Goal: Task Accomplishment & Management: Manage account settings

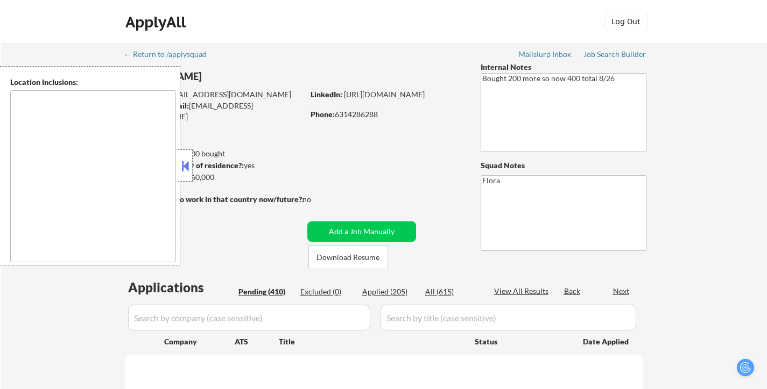
type textarea "[GEOGRAPHIC_DATA], [GEOGRAPHIC_DATA] [GEOGRAPHIC_DATA], [GEOGRAPHIC_DATA] [GEOG…"
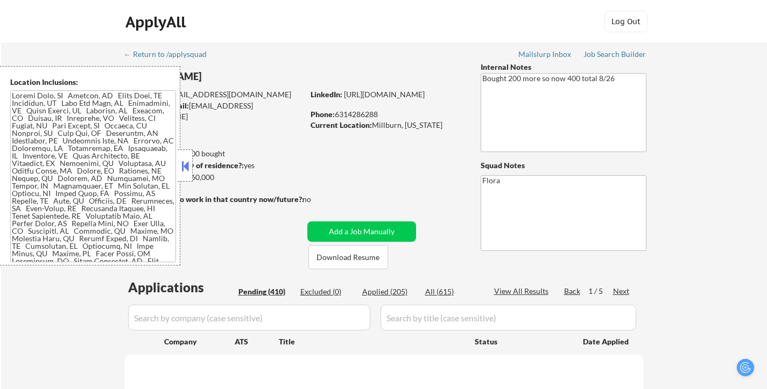
select select ""pending""
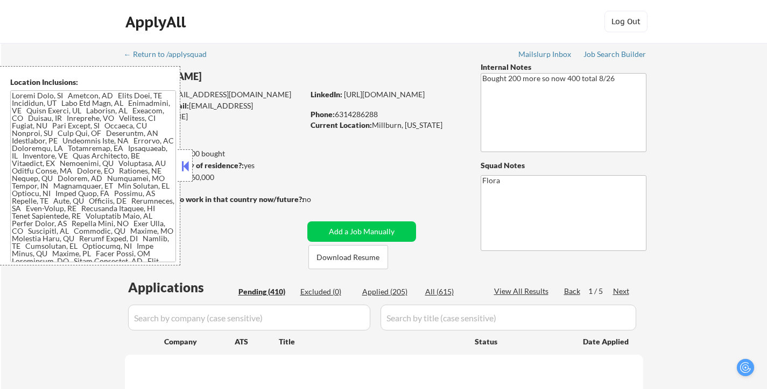
select select ""pending""
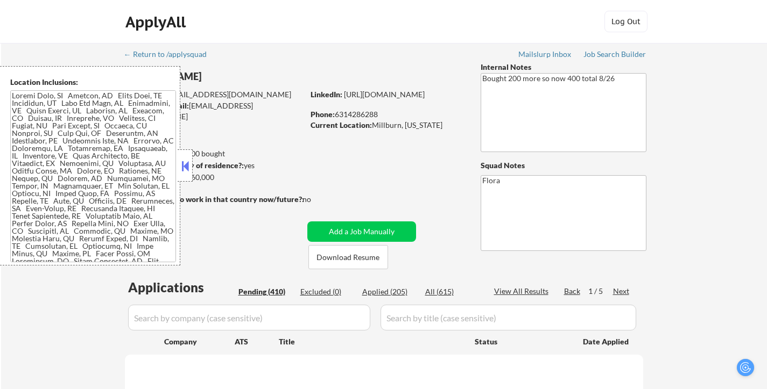
select select ""pending""
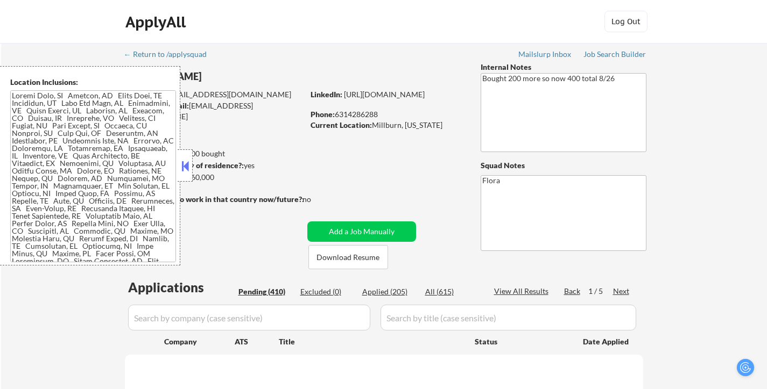
select select ""pending""
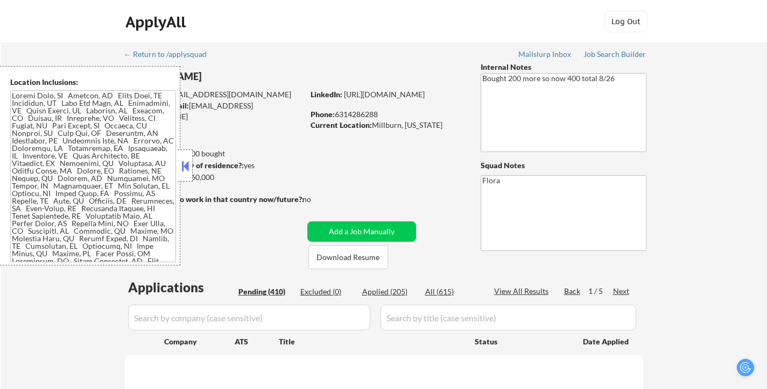
select select ""pending""
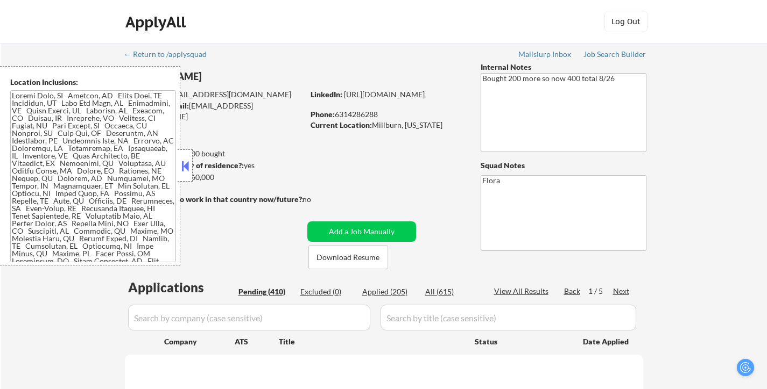
select select ""pending""
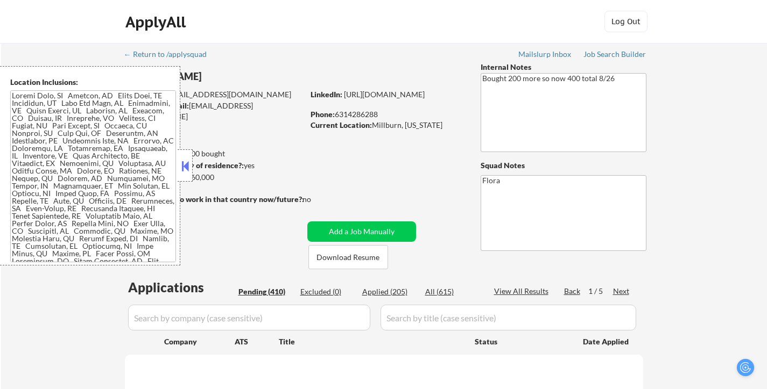
select select ""pending""
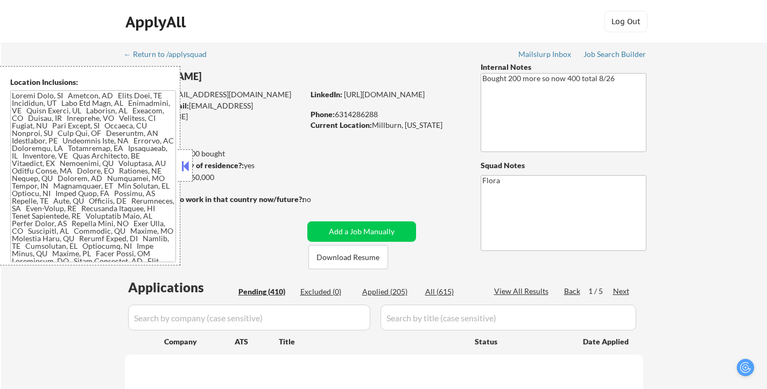
select select ""pending""
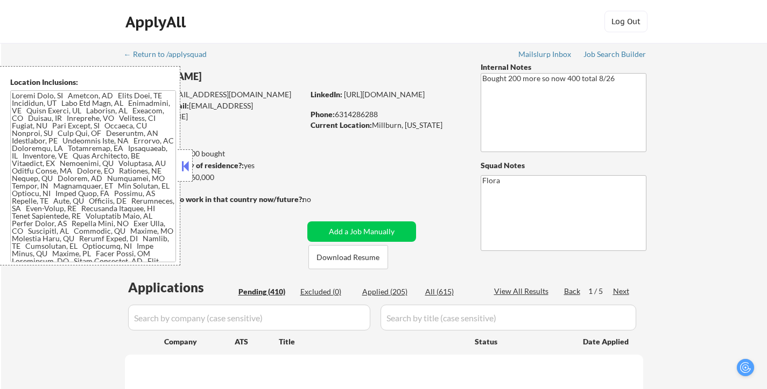
select select ""pending""
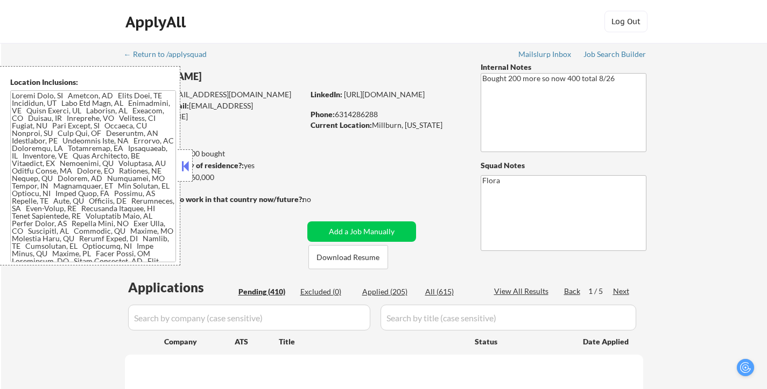
select select ""pending""
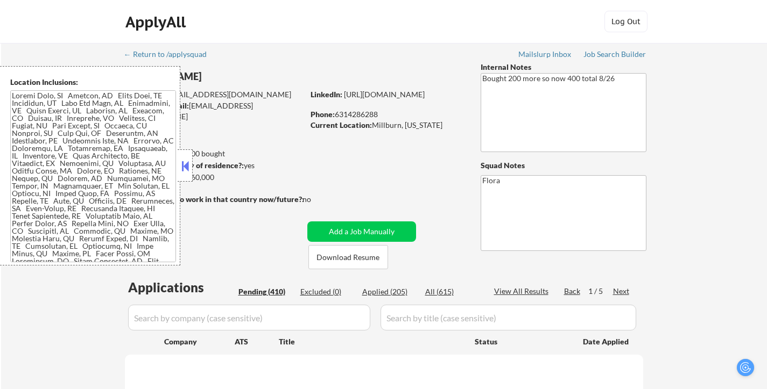
select select ""pending""
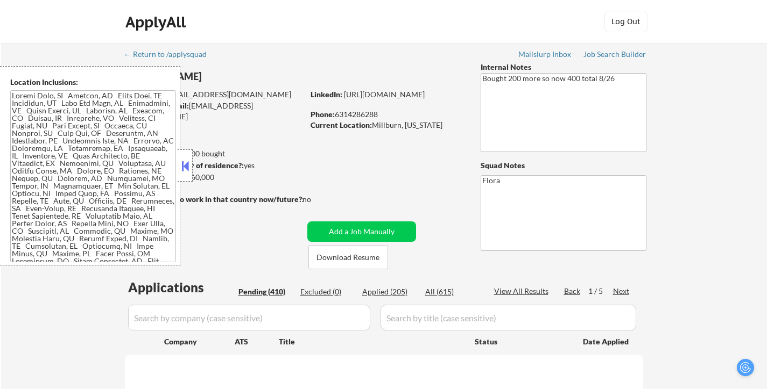
select select ""pending""
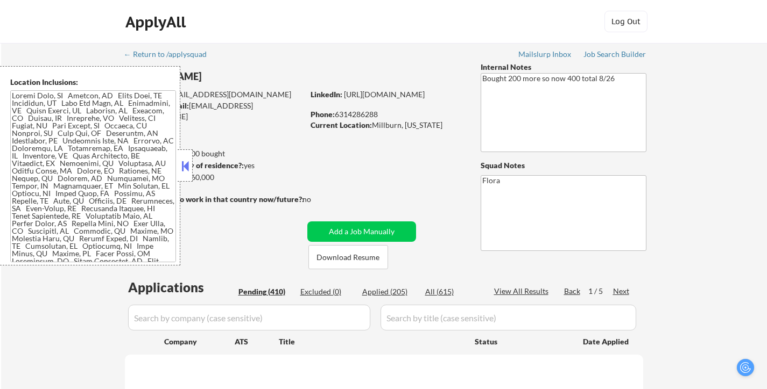
select select ""pending""
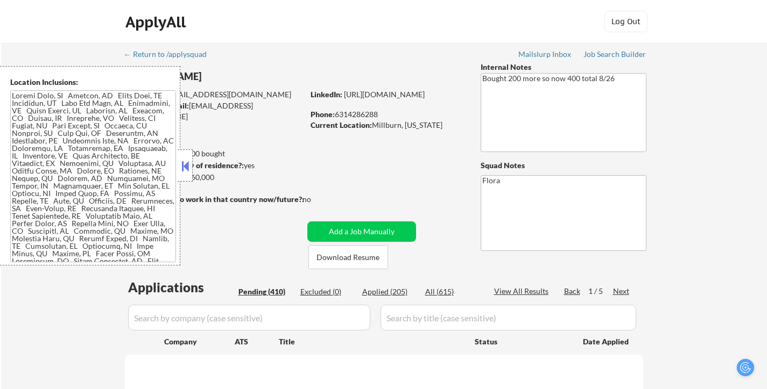
select select ""pending""
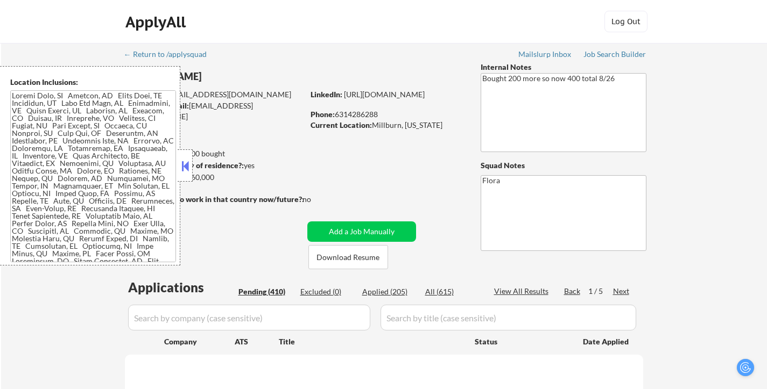
select select ""pending""
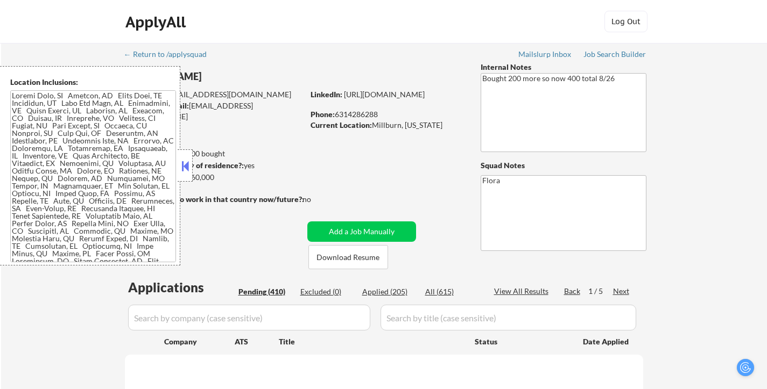
select select ""pending""
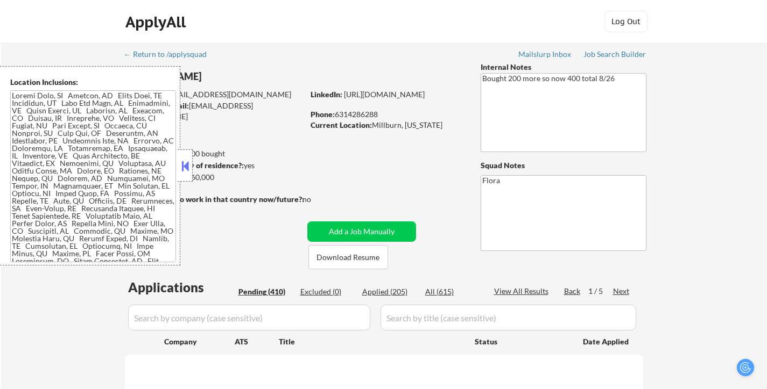
select select ""pending""
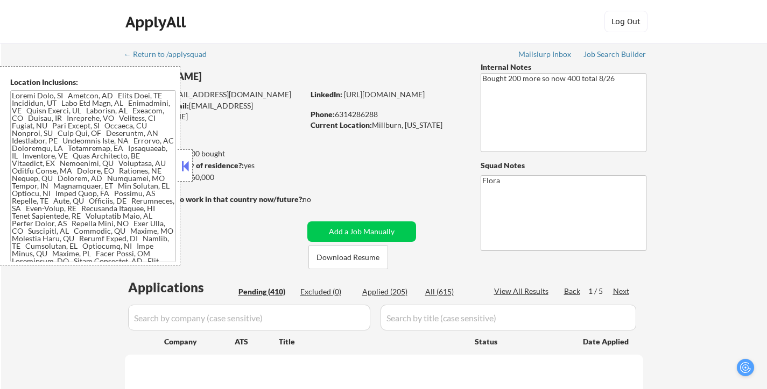
select select ""pending""
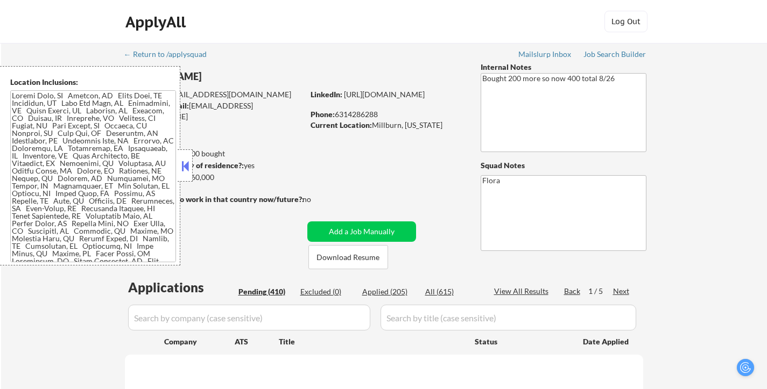
select select ""pending""
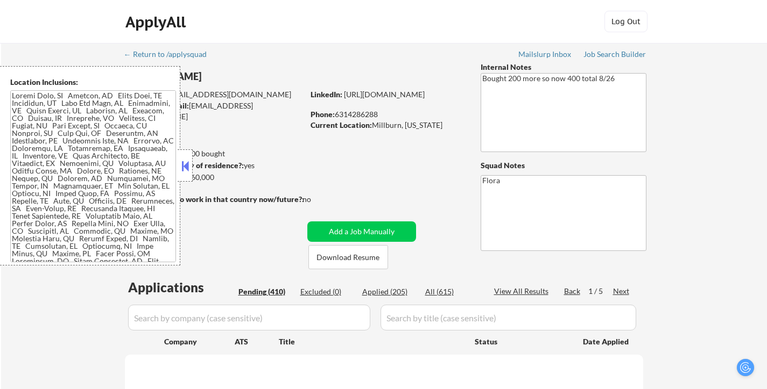
select select ""pending""
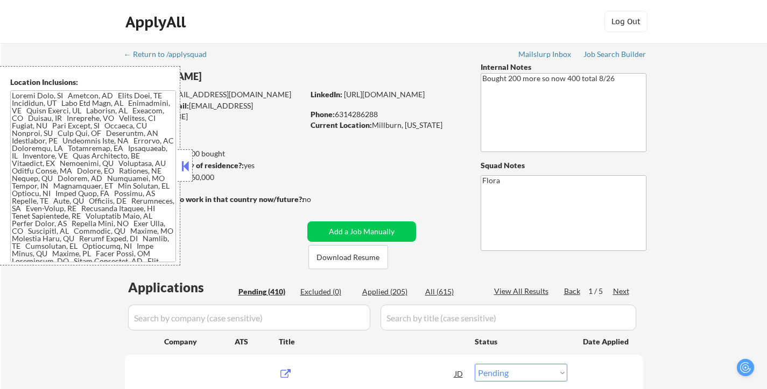
scroll to position [108, 0]
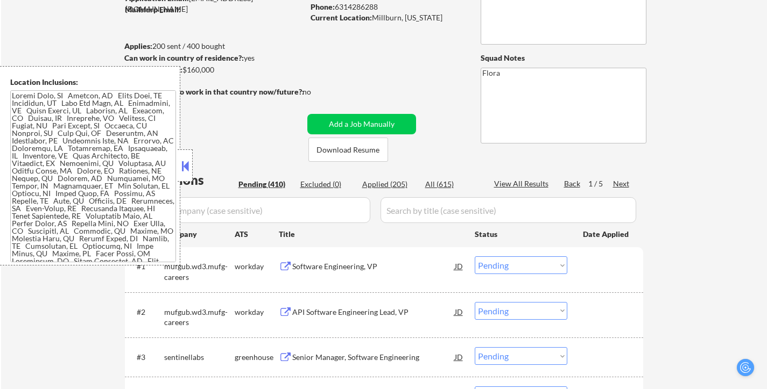
click at [184, 163] on button at bounding box center [185, 166] width 12 height 16
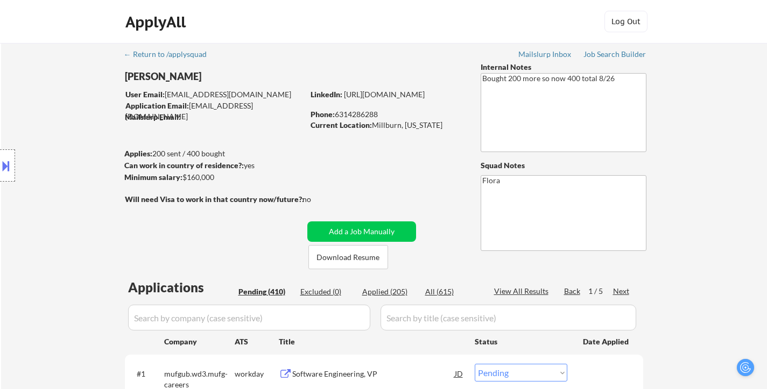
scroll to position [54, 0]
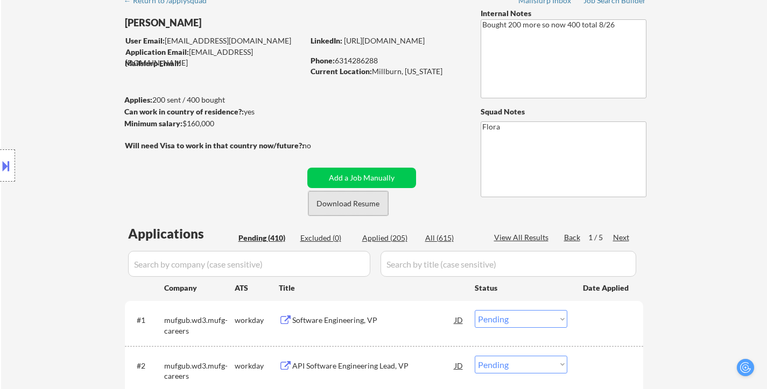
click at [355, 208] on button "Download Resume" at bounding box center [348, 204] width 80 height 24
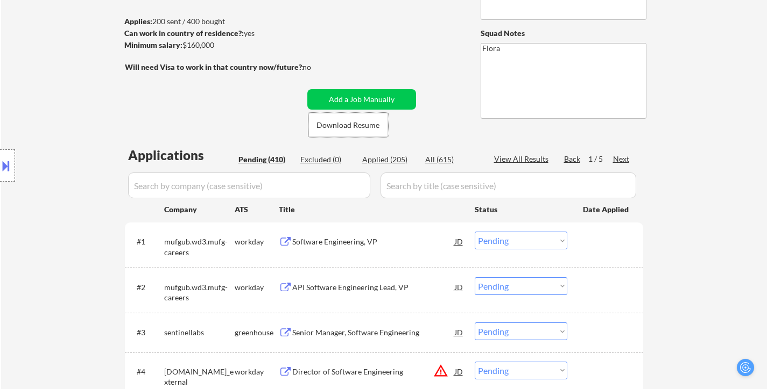
scroll to position [161, 0]
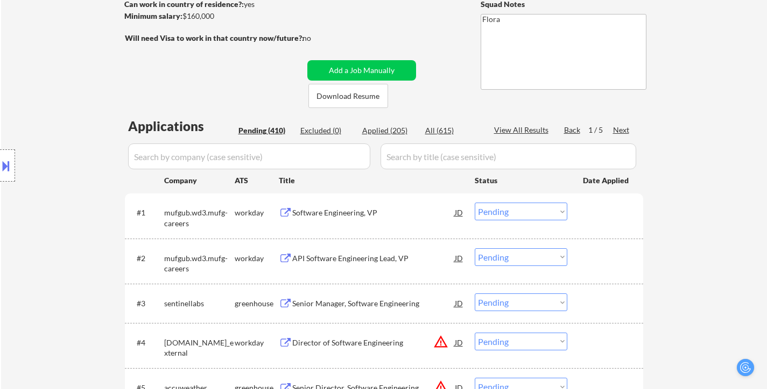
click at [7, 166] on button at bounding box center [6, 166] width 12 height 18
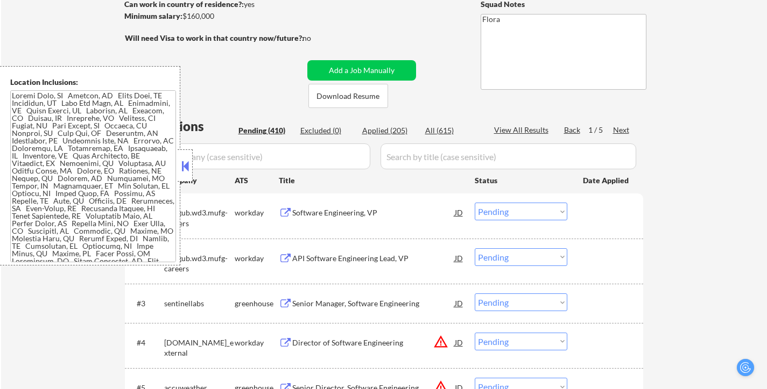
click at [102, 191] on textarea at bounding box center [93, 176] width 166 height 172
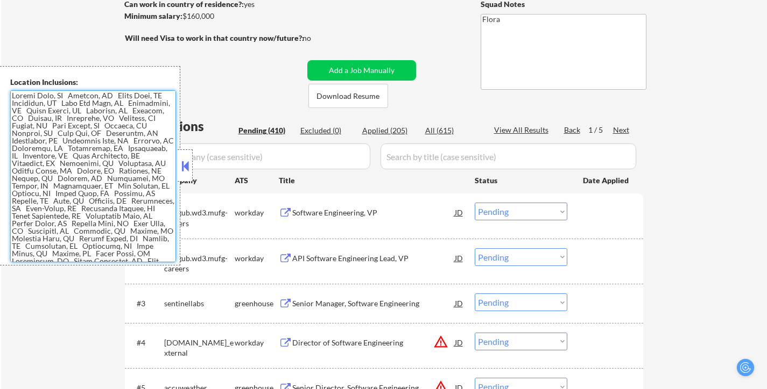
click at [121, 187] on textarea at bounding box center [93, 176] width 166 height 172
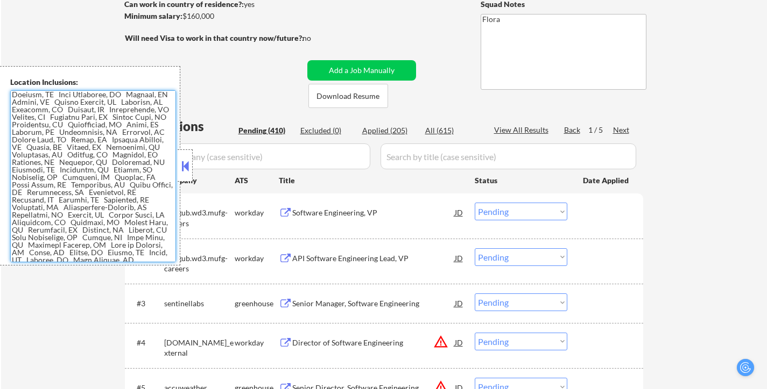
scroll to position [377, 0]
